Goal: Task Accomplishment & Management: Use online tool/utility

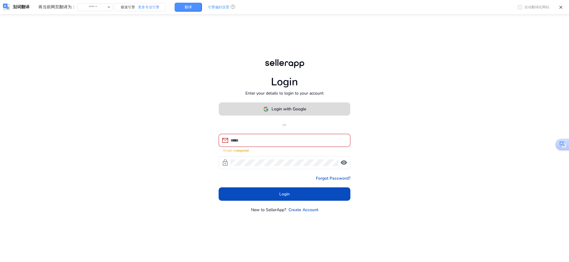
click at [269, 112] on span "Login with Google" at bounding box center [284, 109] width 43 height 6
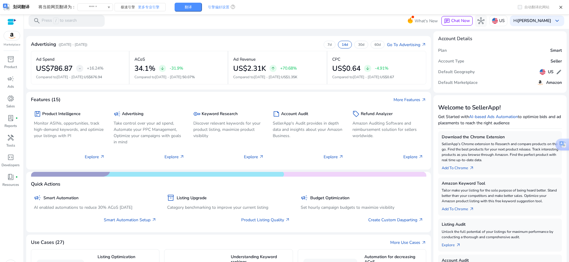
click at [135, 32] on div "Advertising ([DATE] - [DATE]) 7d 14d 30d 60d Go To Advertising arrow_outward Ad…" at bounding box center [228, 208] width 404 height 355
click at [134, 40] on mat-card "Advertising ([DATE] - [DATE]) 7d 14d 30d 60d Go To Advertising arrow_outward Ad…" at bounding box center [228, 62] width 404 height 53
click at [65, 40] on mat-card "Advertising ([DATE] - [DATE]) 7d 14d 30d 60d Go To Advertising arrow_outward Ad…" at bounding box center [228, 62] width 404 height 53
click at [137, 32] on div "Advertising ([DATE] - [DATE]) 7d 14d 30d 60d Go To Advertising arrow_outward Ad…" at bounding box center [228, 208] width 404 height 355
click at [10, 65] on p "Product" at bounding box center [10, 66] width 13 height 5
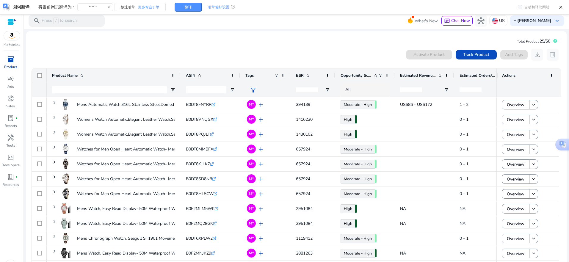
click at [296, 46] on div "0 products selected Activate Product Track Product Add Tags download delete 1 t…" at bounding box center [296, 164] width 530 height 237
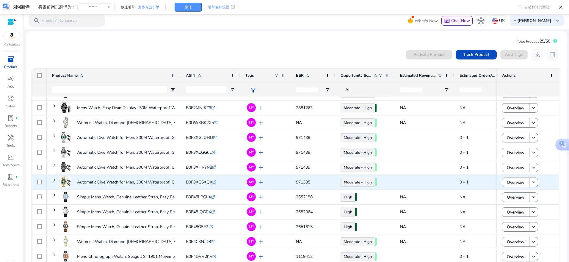
scroll to position [149, 0]
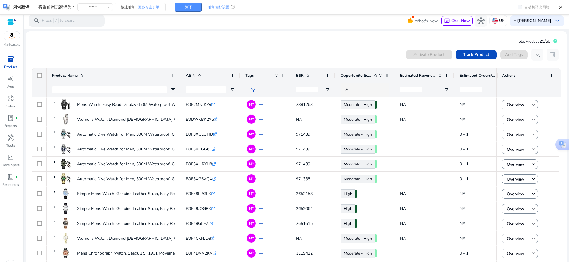
click at [180, 41] on mat-card "Total Product: 25/50 0 products selected Activate Product Track Product Add Tag…" at bounding box center [296, 159] width 540 height 256
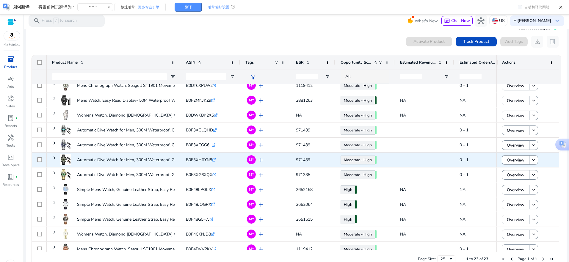
scroll to position [0, 0]
